Goal: Information Seeking & Learning: Learn about a topic

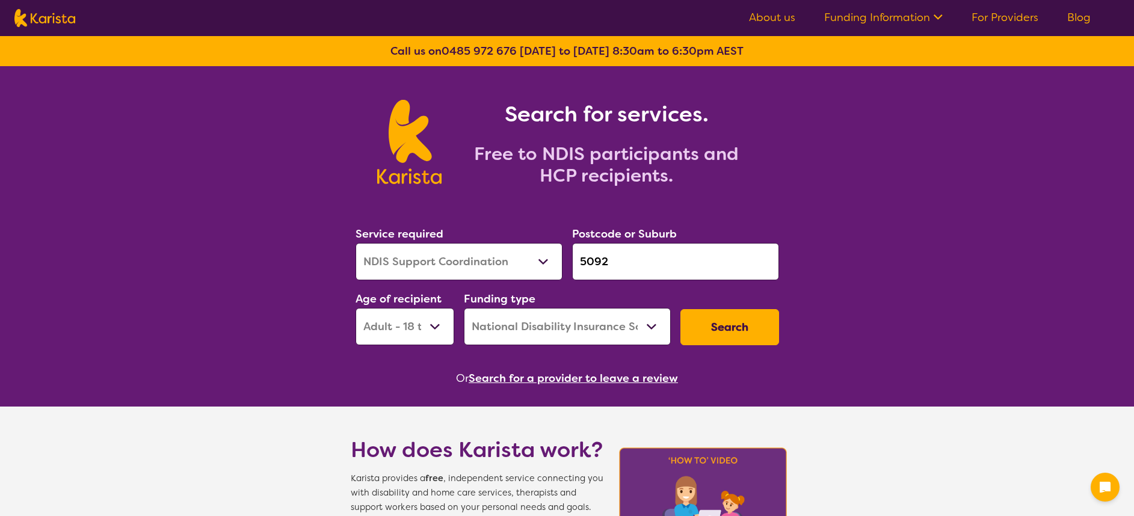
select select "NDIS Support Coordination"
select select "AD"
select select "NDIS"
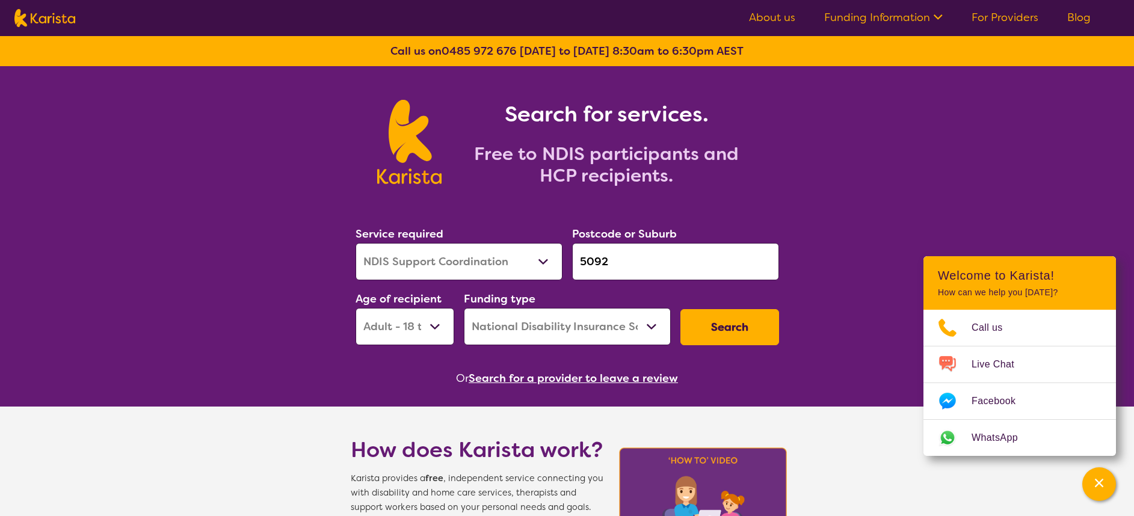
select select "[MEDICAL_DATA]"
click at [355, 243] on select "Allied Health Assistant Assessment ([MEDICAL_DATA] or [MEDICAL_DATA]) Behaviour…" at bounding box center [458, 261] width 207 height 37
click at [615, 260] on input "5092" at bounding box center [675, 261] width 207 height 37
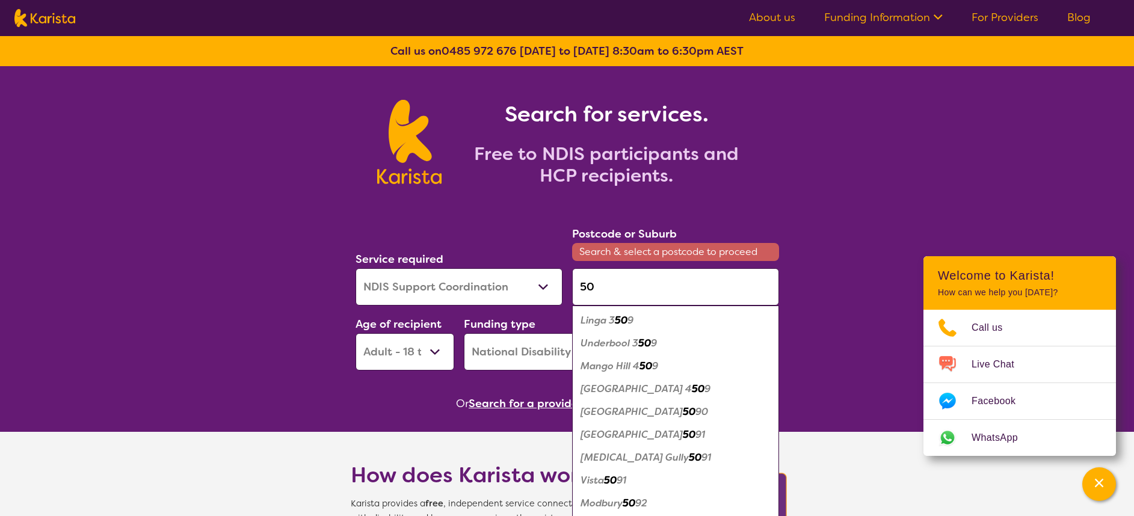
type input "50"
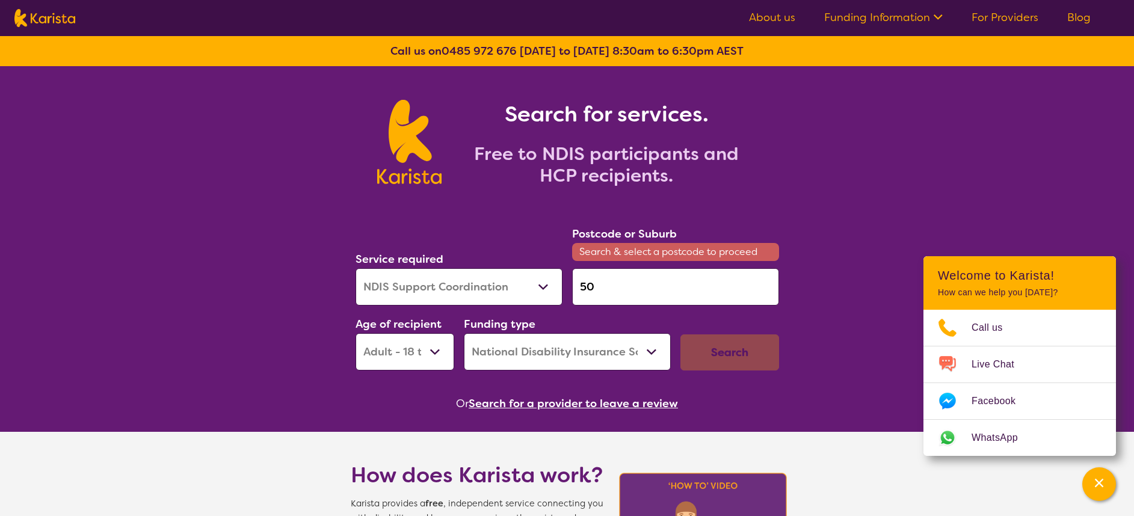
click at [543, 280] on select "Allied Health Assistant Assessment ([MEDICAL_DATA] or [MEDICAL_DATA]) Behaviour…" at bounding box center [458, 286] width 207 height 37
click at [632, 288] on input "50" at bounding box center [675, 286] width 207 height 37
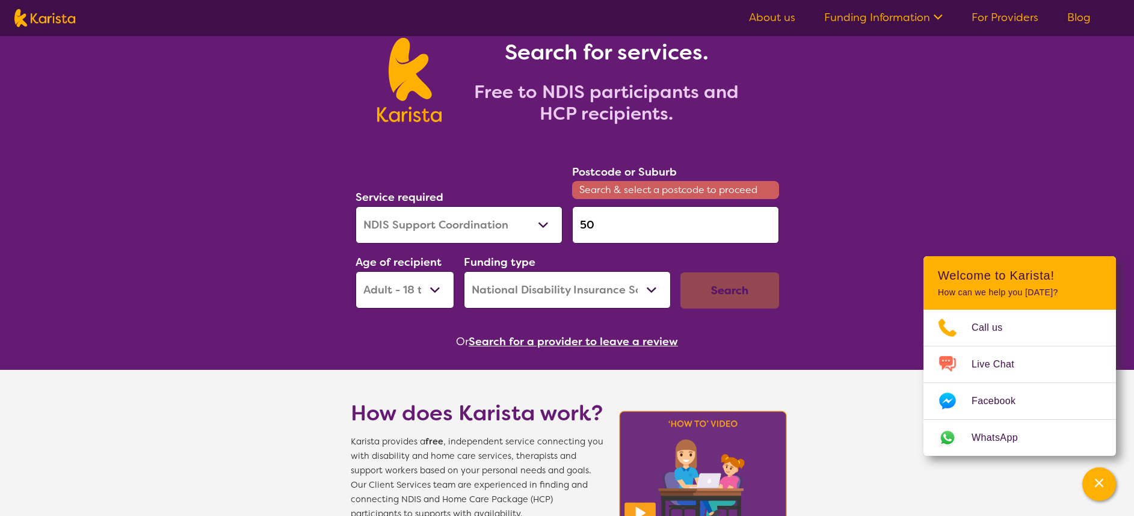
scroll to position [90, 0]
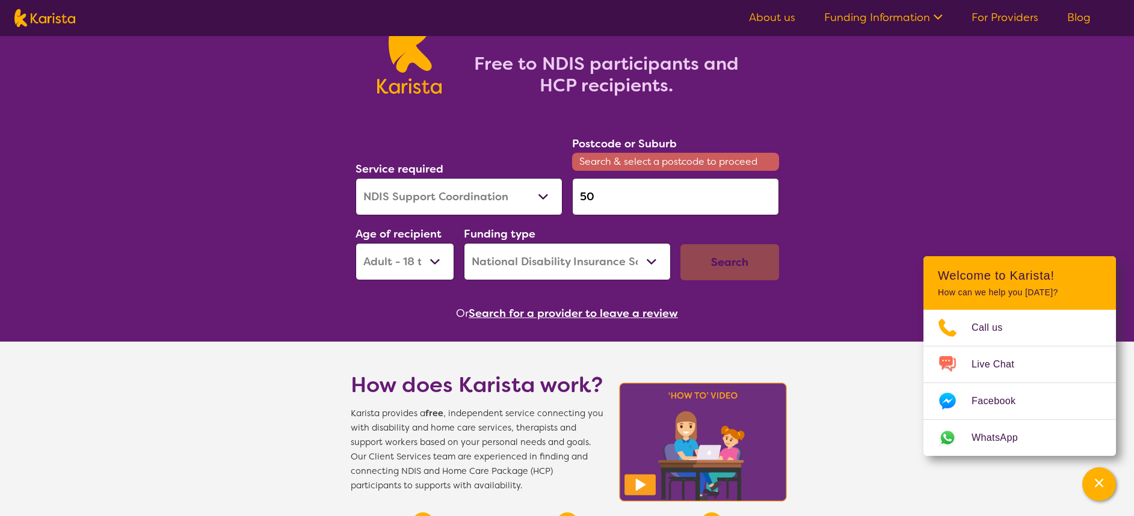
click at [436, 269] on select "Early Childhood - 0 to 9 Child - 10 to 11 Adolescent - 12 to 17 Adult - 18 to 6…" at bounding box center [404, 261] width 99 height 37
select select "AS"
click at [355, 243] on select "Early Childhood - 0 to 9 Child - 10 to 11 Adolescent - 12 to 17 Adult - 18 to 6…" at bounding box center [404, 261] width 99 height 37
click at [591, 267] on select "Home Care Package (HCP) National Disability Insurance Scheme (NDIS) I don't know" at bounding box center [567, 261] width 207 height 37
click at [744, 269] on div "Search" at bounding box center [729, 262] width 99 height 36
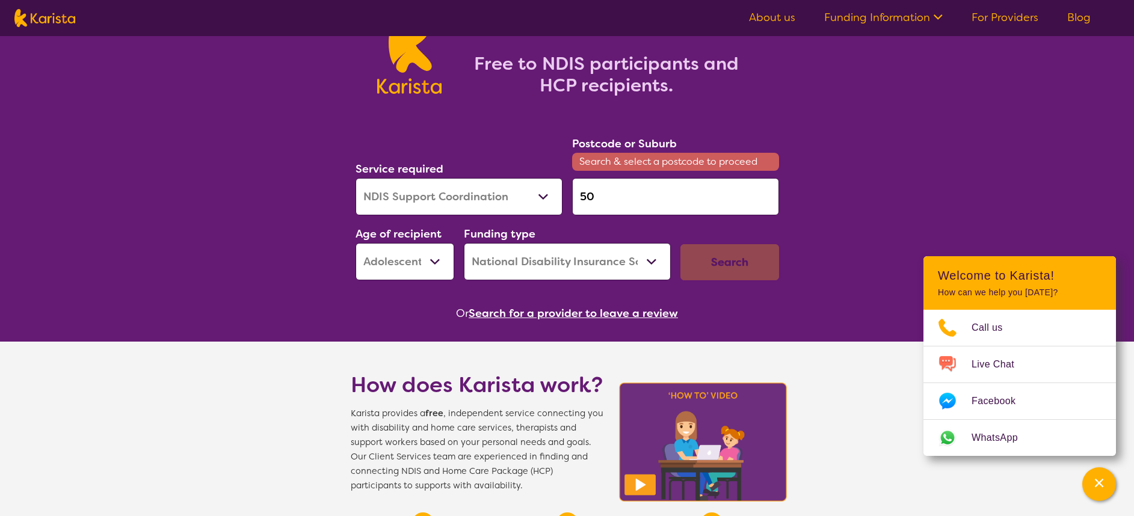
click at [659, 203] on input "50" at bounding box center [675, 196] width 207 height 37
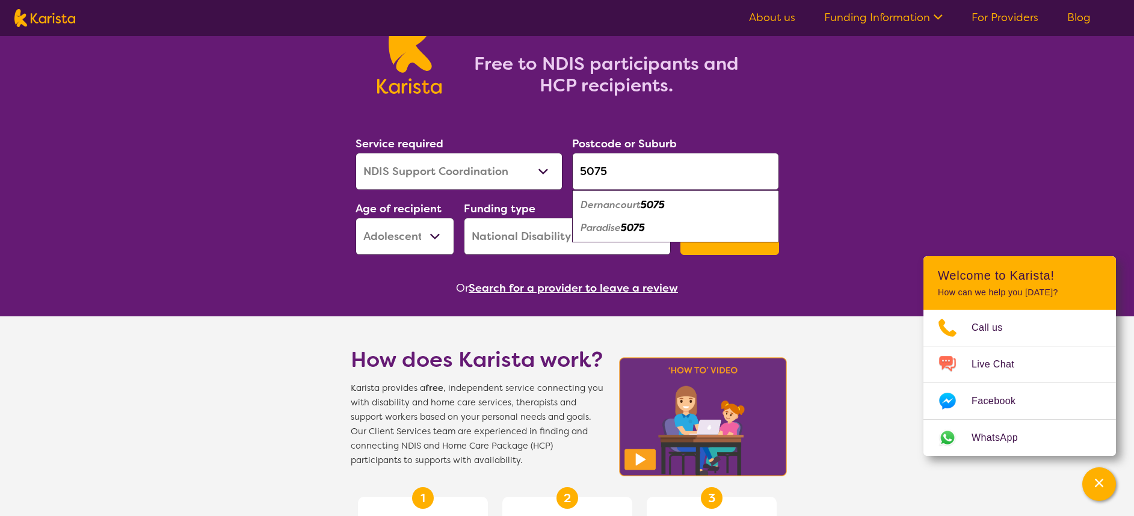
type input "5075"
click at [730, 222] on div "Paradise 5075" at bounding box center [675, 228] width 195 height 23
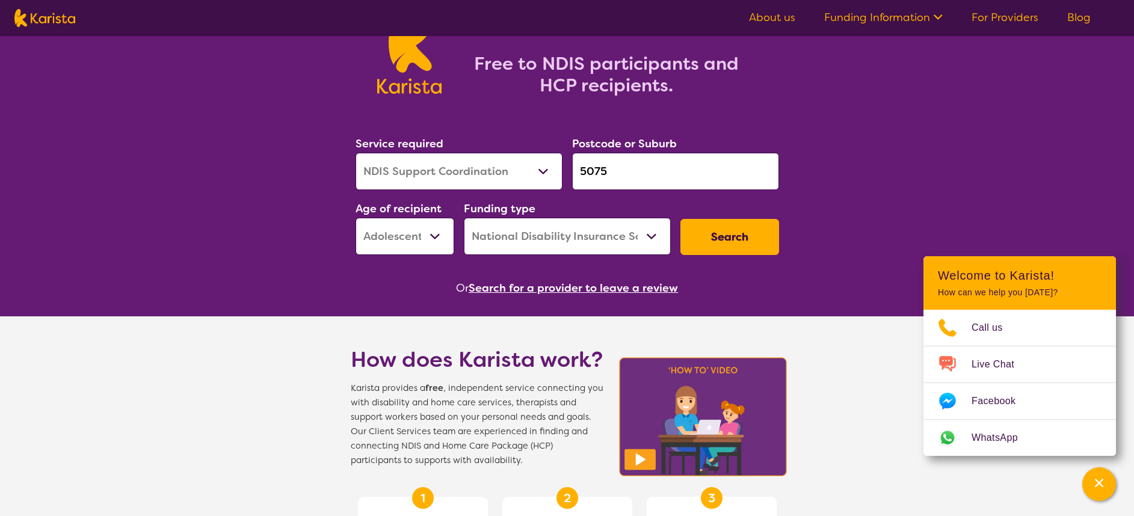
click at [734, 238] on button "Search" at bounding box center [729, 237] width 99 height 36
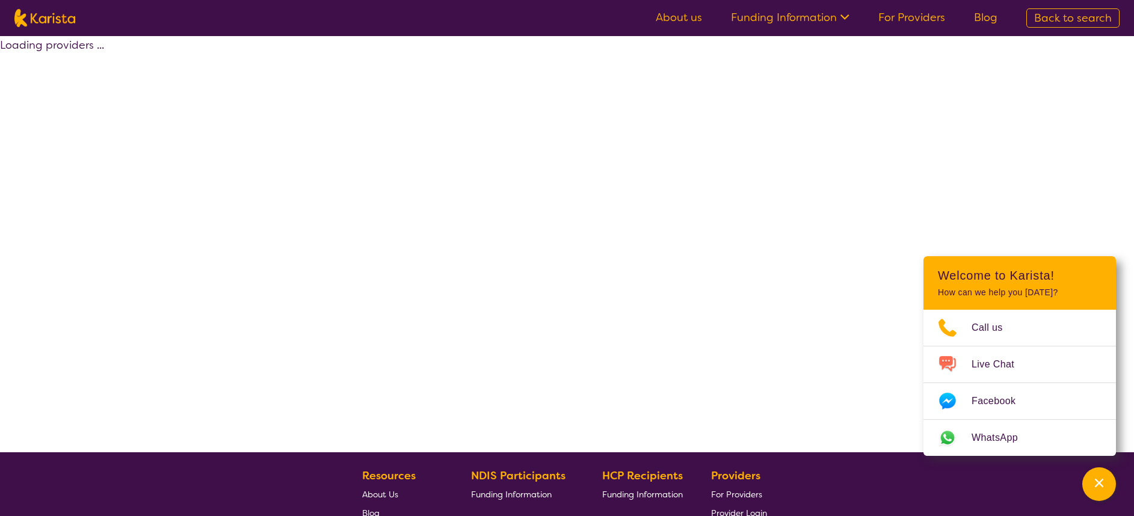
select select "by_score"
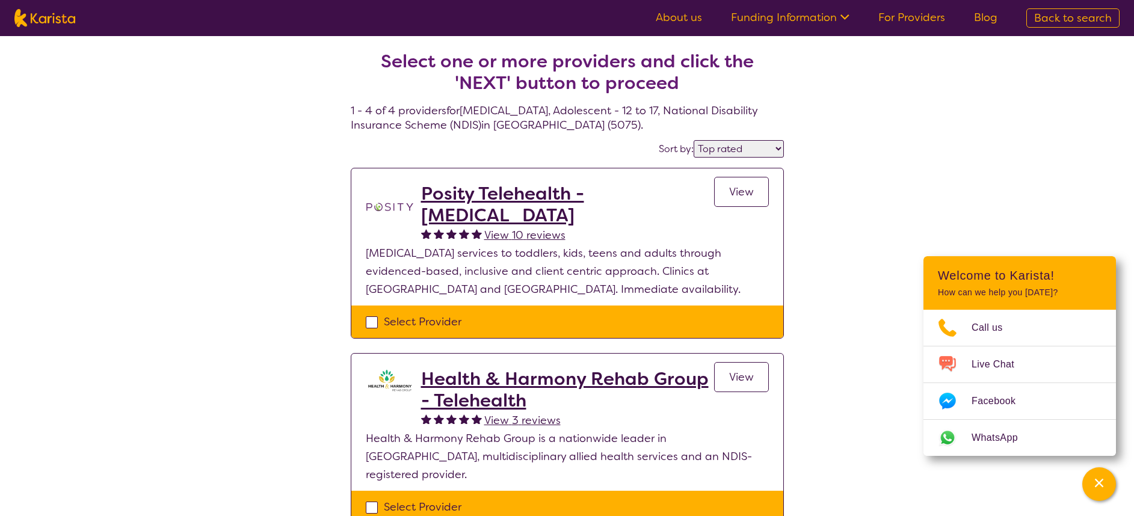
click at [1097, 190] on div "Select one or more providers and click the 'NEXT' button to proceed 1 - 4 of 4 …" at bounding box center [567, 465] width 1134 height 858
select select "[MEDICAL_DATA]"
select select "AS"
select select "NDIS"
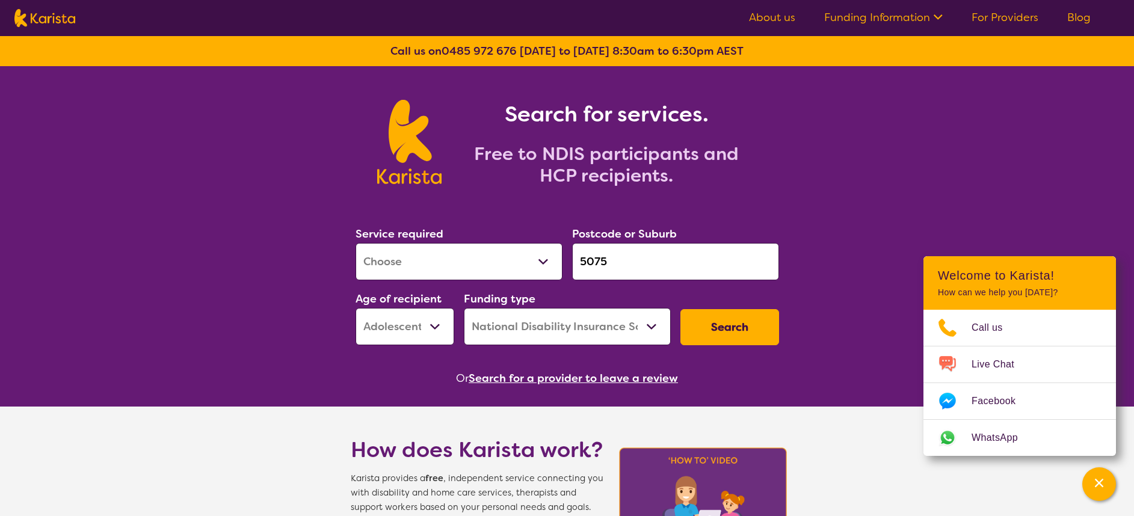
click at [541, 262] on select "Allied Health Assistant Assessment ([MEDICAL_DATA] or [MEDICAL_DATA]) Behaviour…" at bounding box center [458, 261] width 207 height 37
drag, startPoint x: 872, startPoint y: 205, endPoint x: 872, endPoint y: 181, distance: 23.5
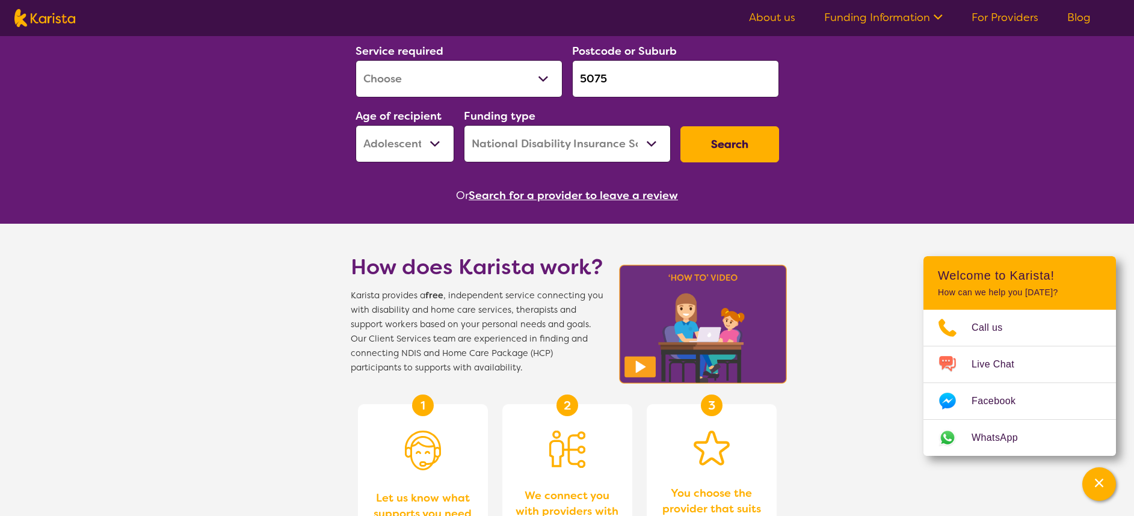
scroll to position [180, 0]
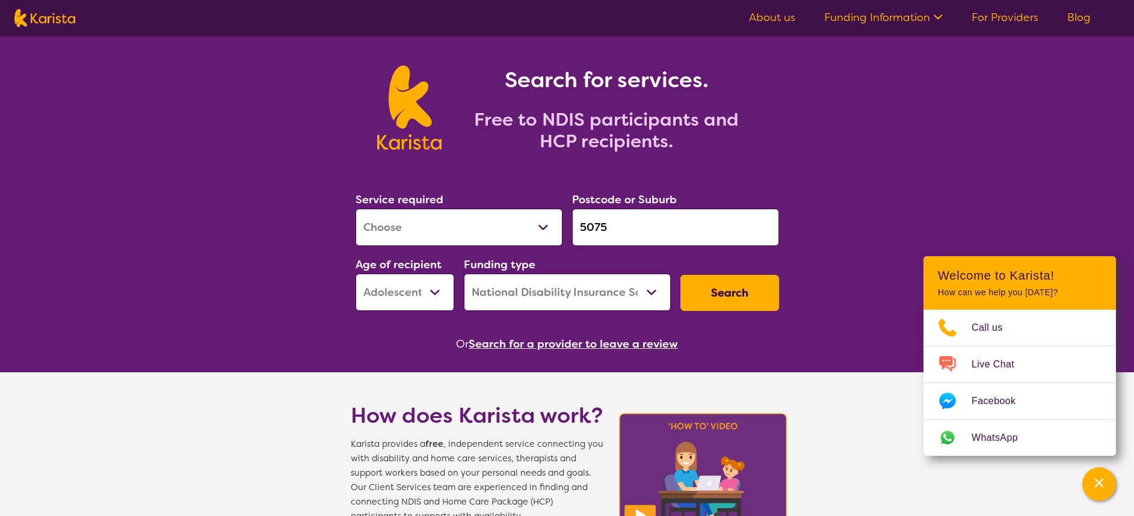
scroll to position [0, 0]
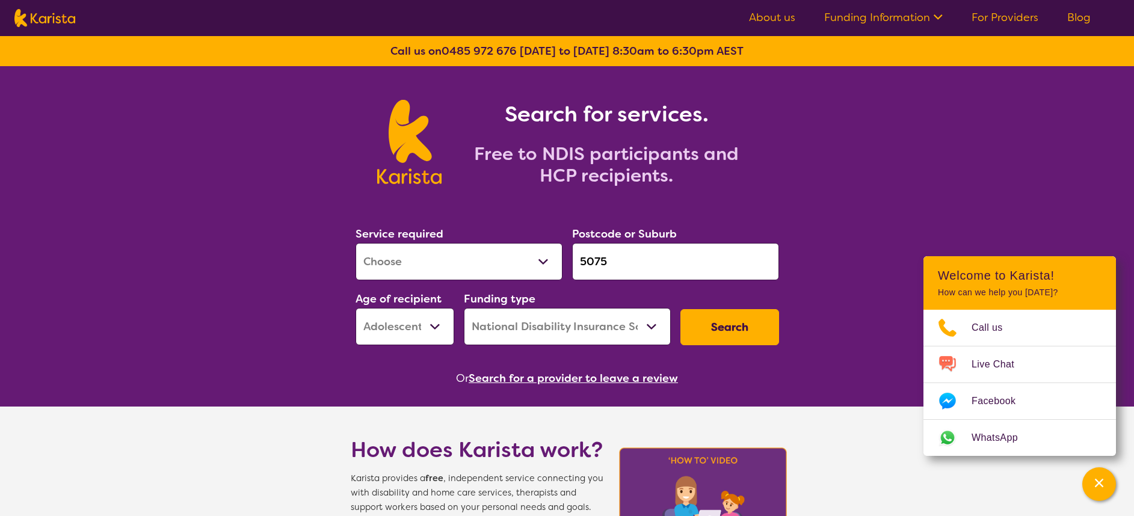
click at [639, 271] on input "5075" at bounding box center [675, 261] width 207 height 37
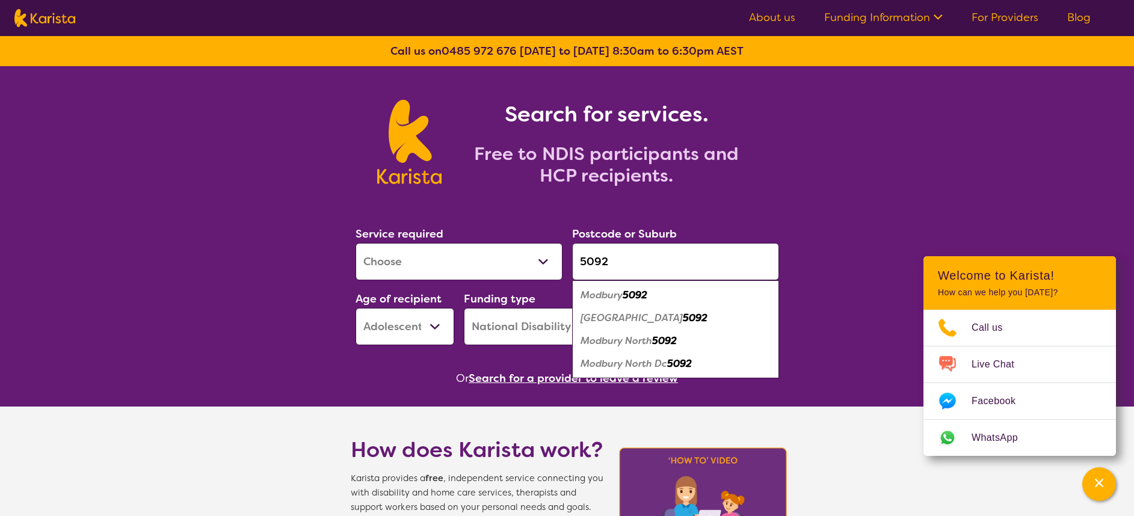
type input "5092"
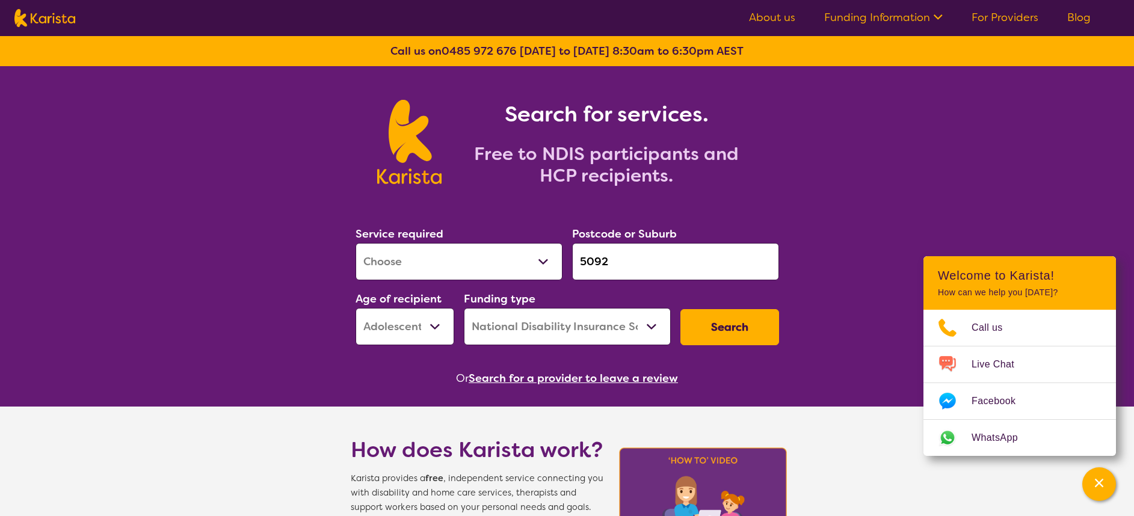
click at [723, 325] on button "Search" at bounding box center [729, 327] width 99 height 36
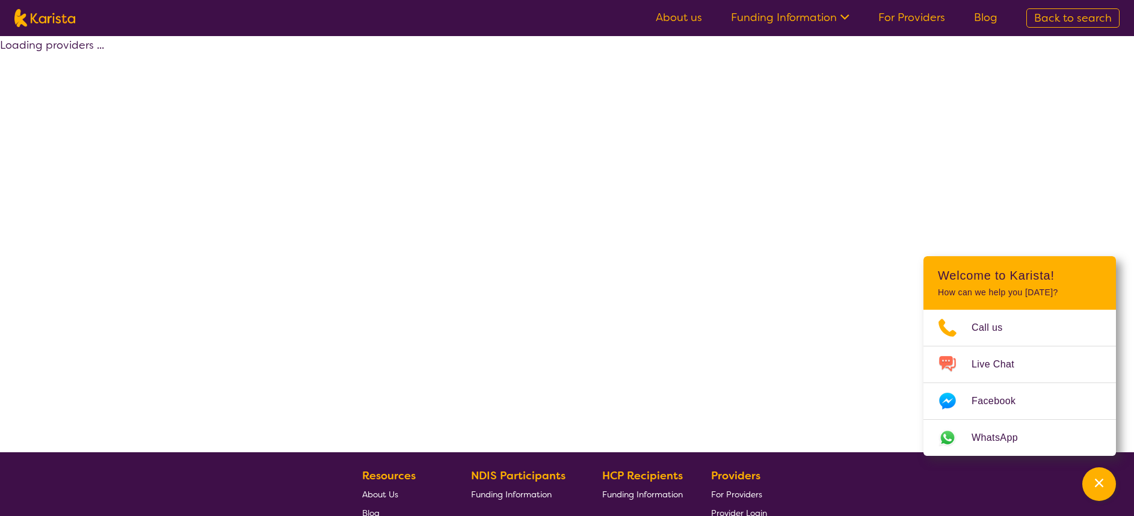
select select "by_score"
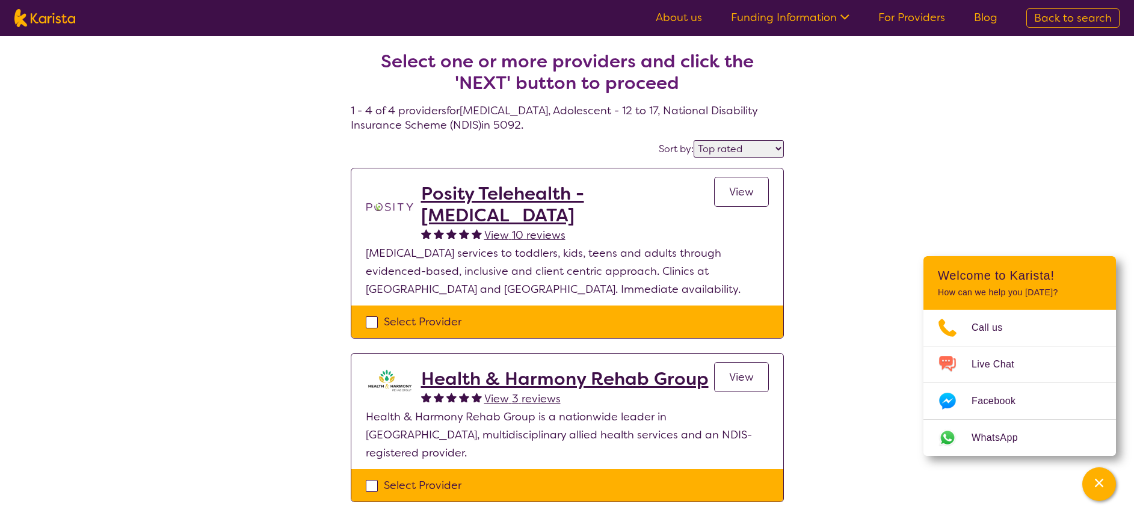
drag, startPoint x: 755, startPoint y: 194, endPoint x: 761, endPoint y: 197, distance: 6.7
click at [754, 193] on link "View" at bounding box center [741, 192] width 55 height 30
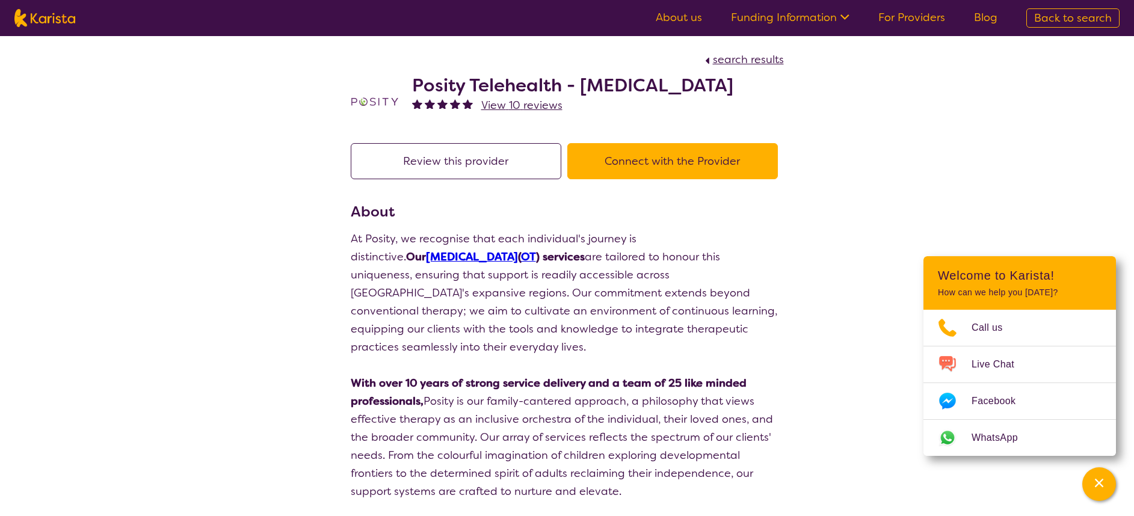
select select "by_score"
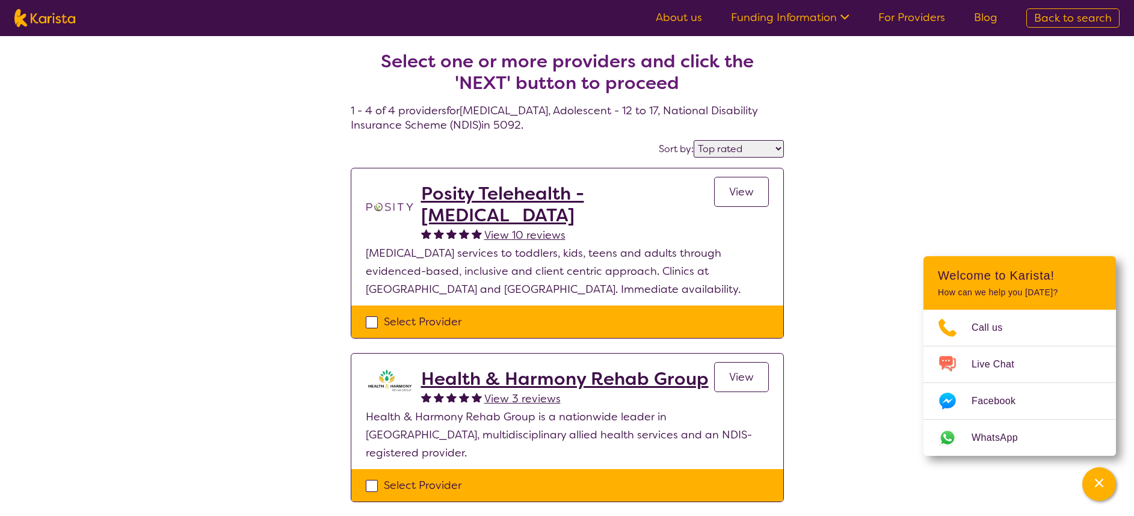
click at [1061, 212] on div "Select one or more providers and click the 'NEXT' button to proceed 1 - 4 of 4 …" at bounding box center [567, 454] width 1134 height 837
select select "[MEDICAL_DATA]"
select select "AS"
select select "NDIS"
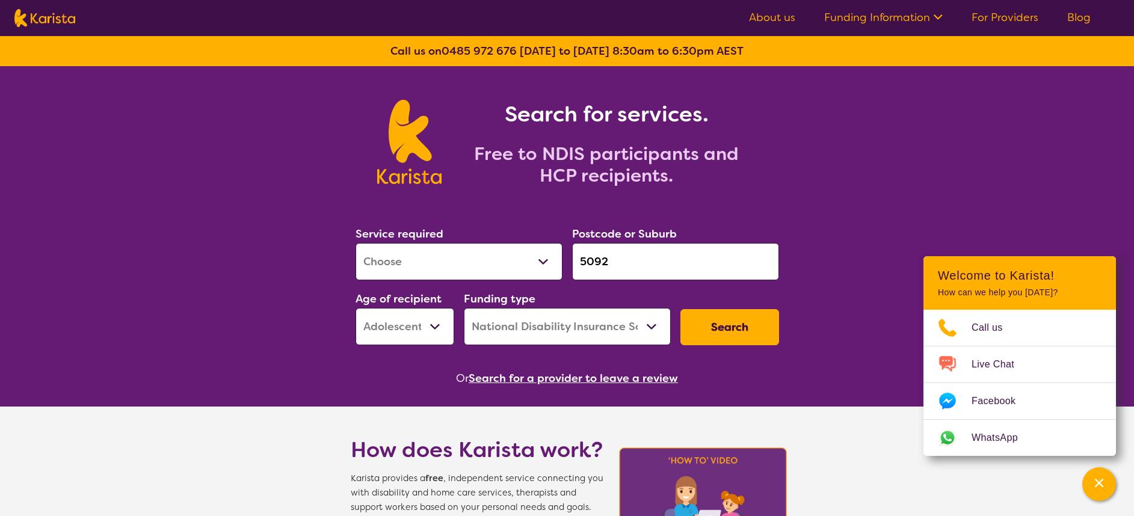
click at [734, 268] on input "5092" at bounding box center [675, 261] width 207 height 37
click at [1003, 123] on div "Search for services. Free to NDIS participants and HCP recipients." at bounding box center [567, 128] width 1134 height 125
click at [977, 166] on div "Search for services. Free to NDIS participants and HCP recipients." at bounding box center [567, 128] width 1134 height 125
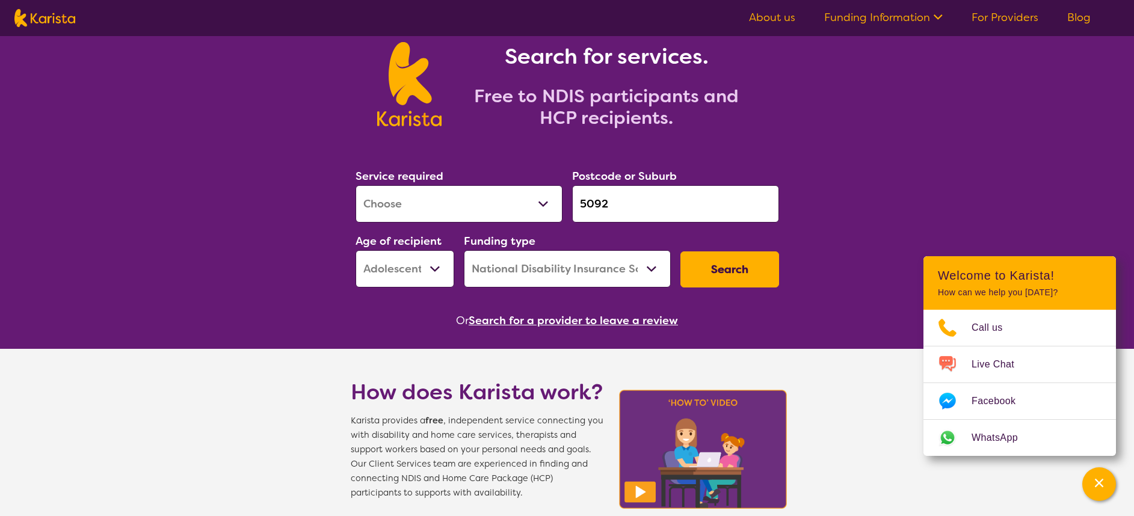
scroll to position [57, 0]
